Goal: Navigation & Orientation: Find specific page/section

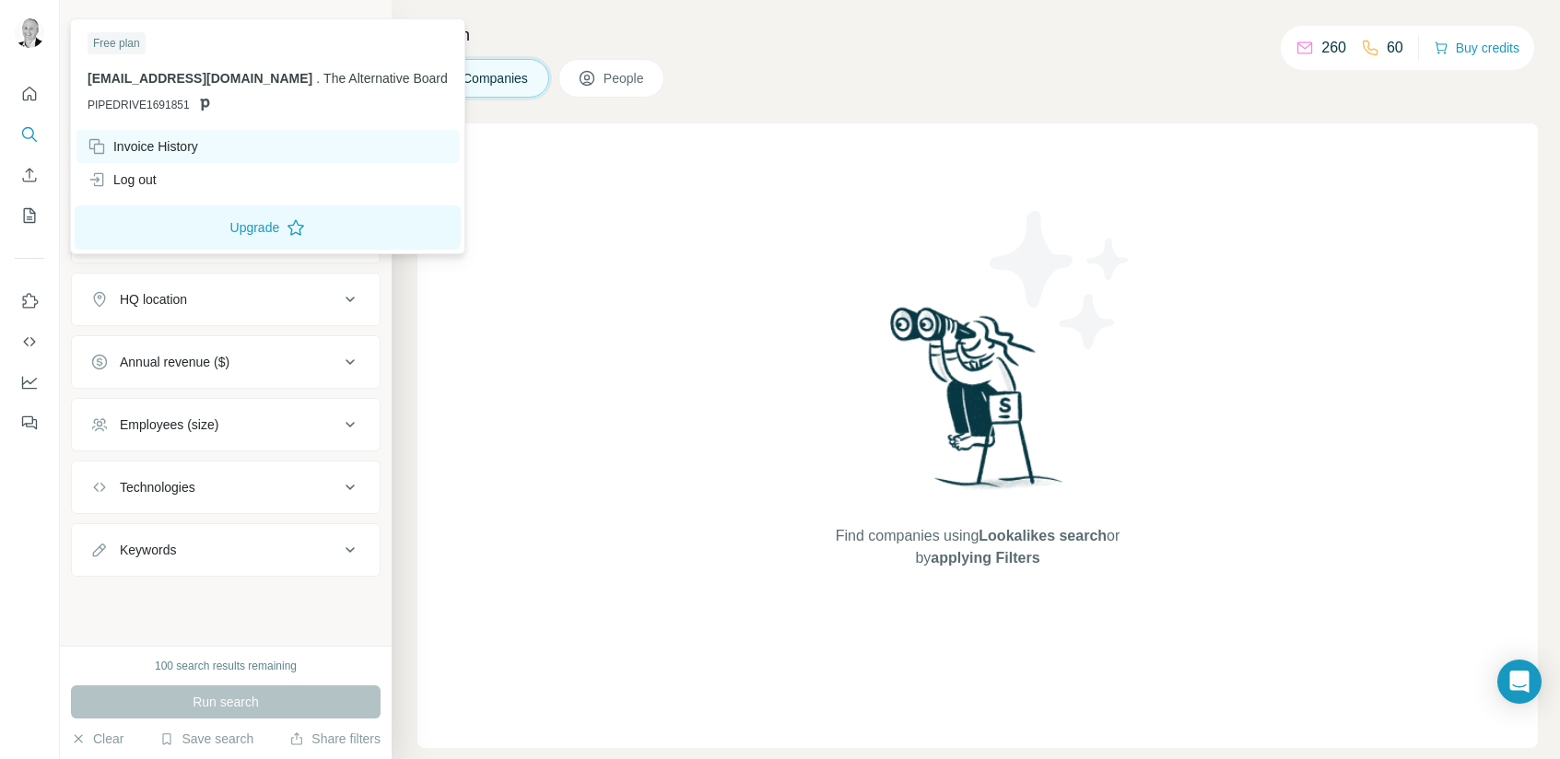
click at [125, 145] on div "Invoice History" at bounding box center [143, 146] width 111 height 18
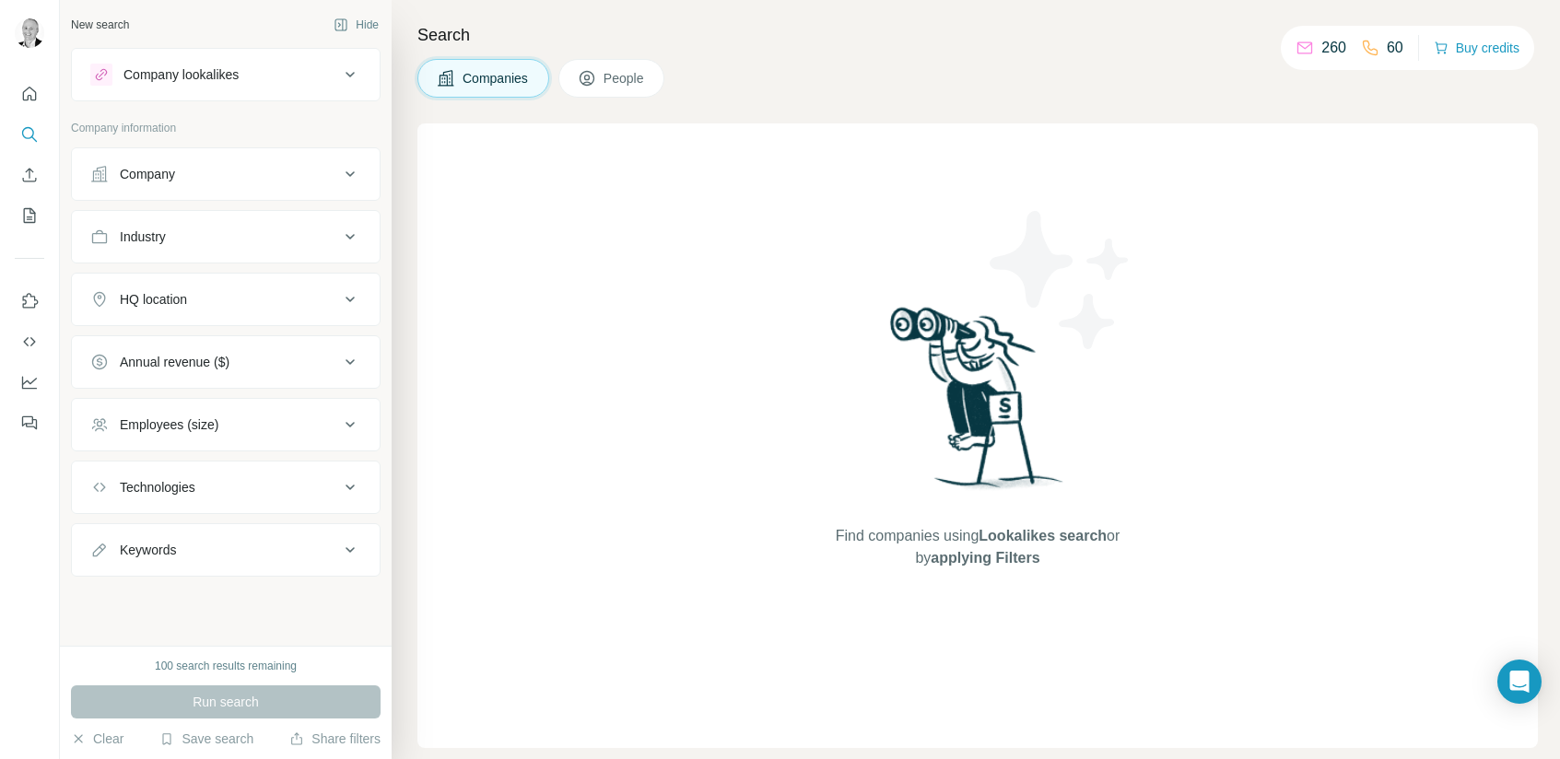
click at [353, 172] on icon at bounding box center [350, 174] width 9 height 6
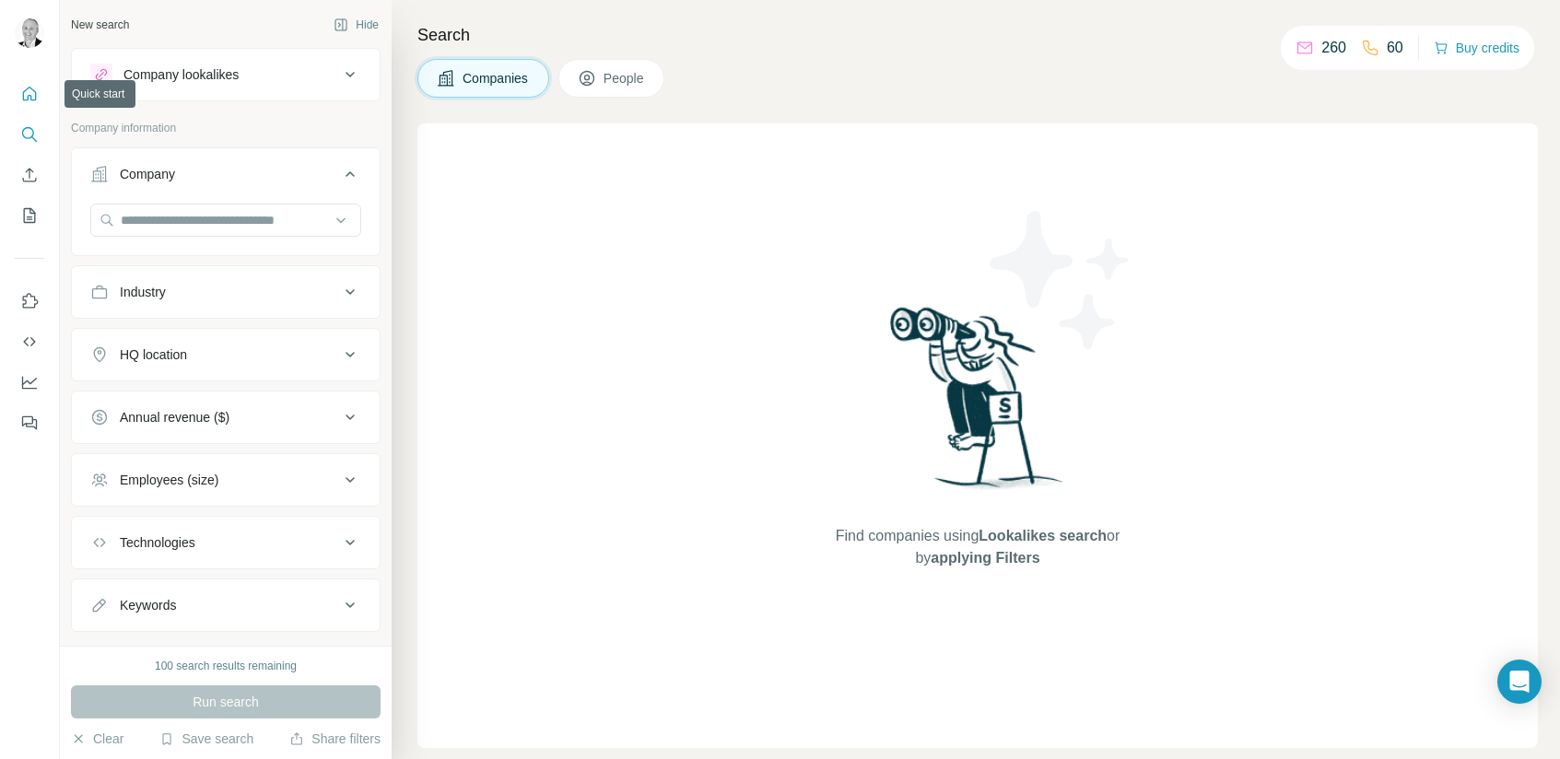
click at [31, 93] on icon "Quick start" at bounding box center [29, 94] width 18 height 18
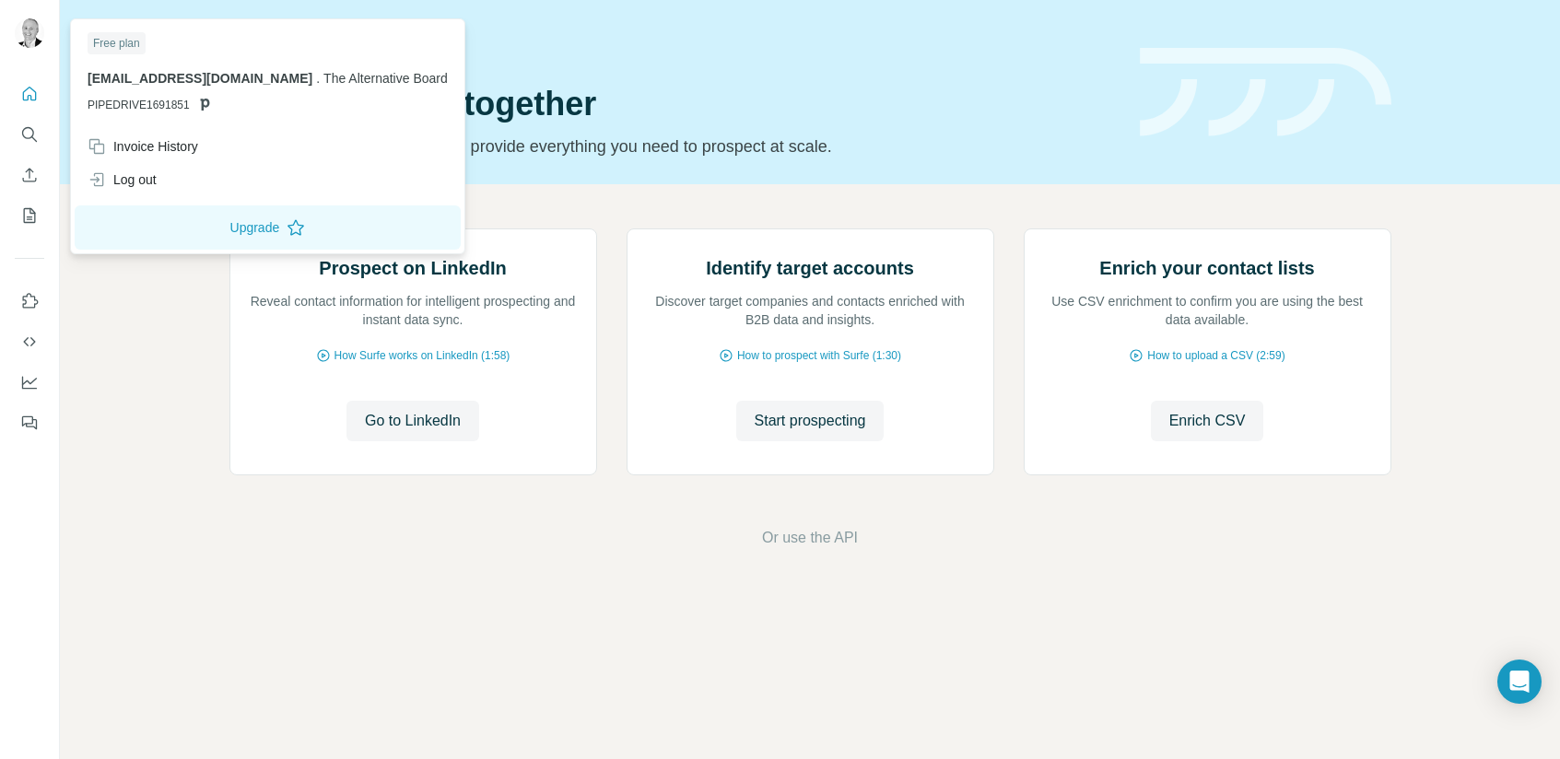
click at [200, 104] on icon at bounding box center [204, 105] width 9 height 12
click at [117, 43] on div "Free plan" at bounding box center [117, 43] width 58 height 22
click at [125, 41] on div "Free plan" at bounding box center [117, 43] width 58 height 22
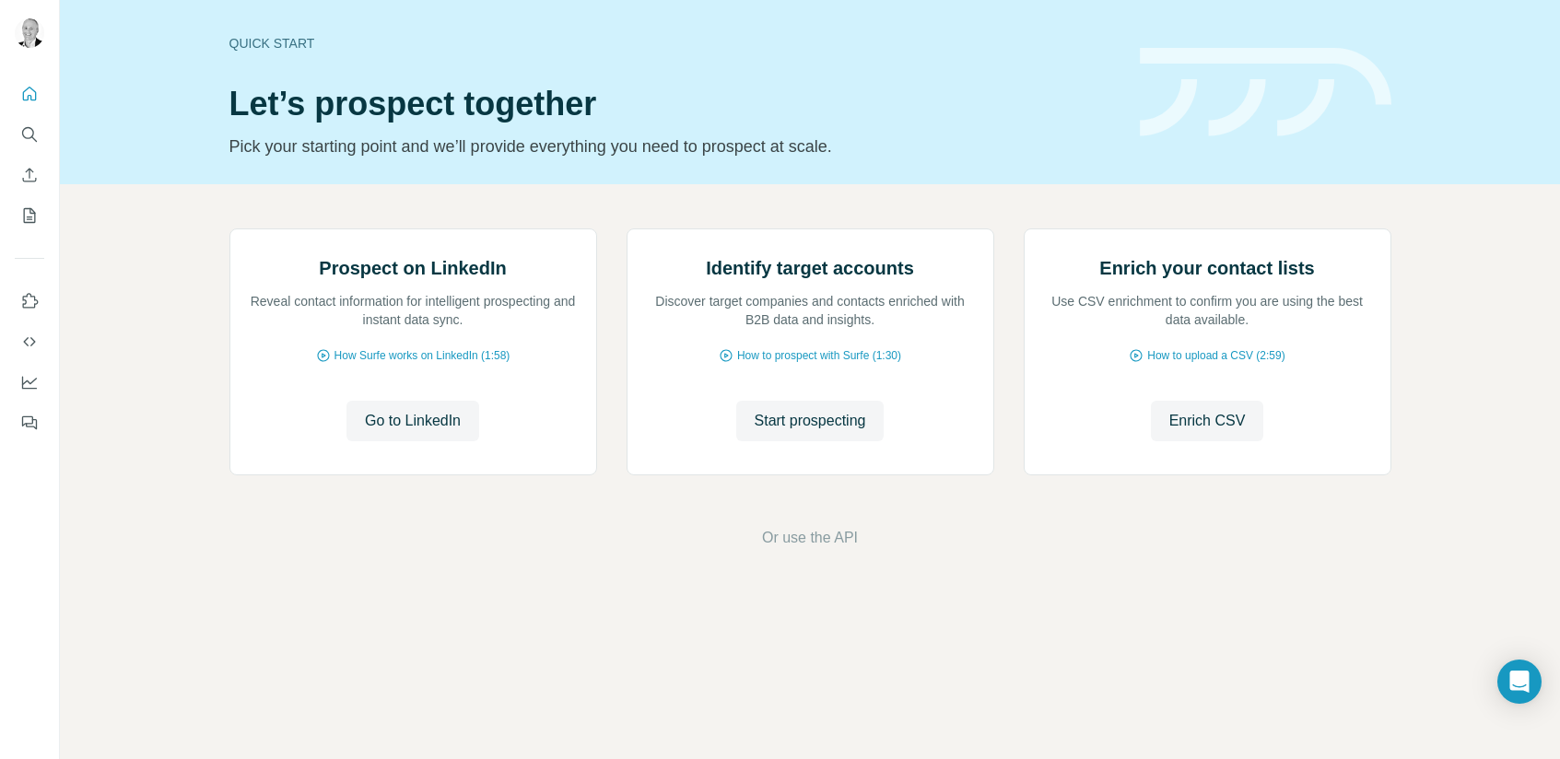
click at [40, 463] on div at bounding box center [30, 379] width 60 height 759
click at [31, 383] on icon "Dashboard" at bounding box center [29, 382] width 18 height 18
